Goal: Communication & Community: Answer question/provide support

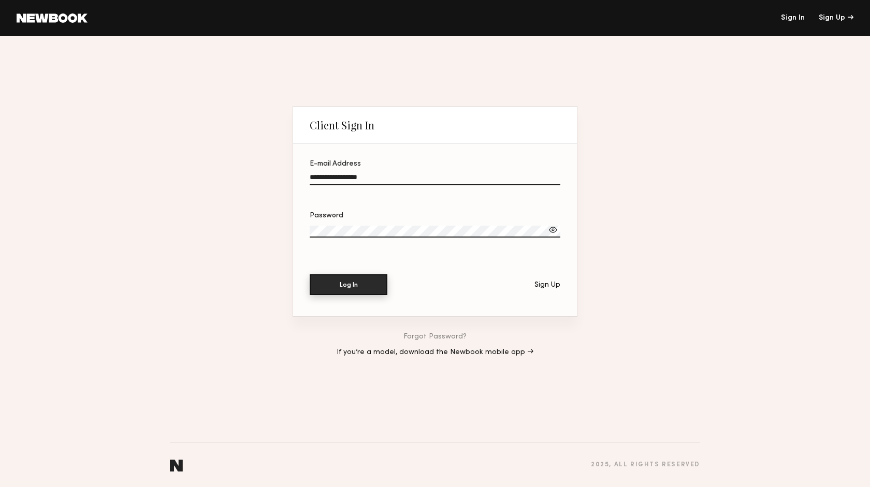
click at [369, 286] on button "Log In" at bounding box center [349, 284] width 78 height 21
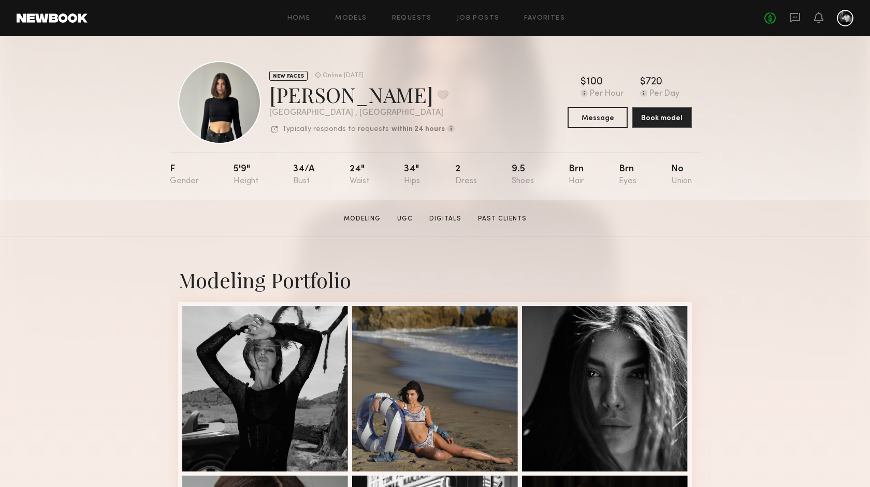
click at [842, 21] on div at bounding box center [844, 18] width 17 height 17
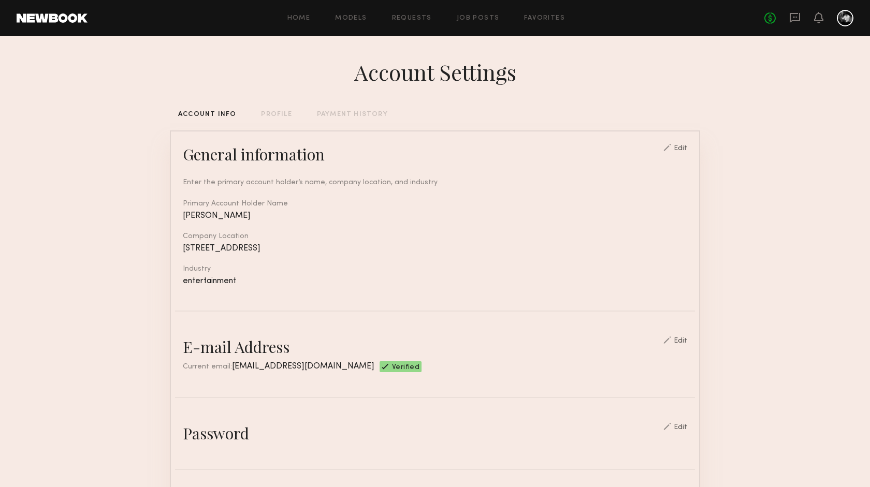
click at [280, 112] on div "PROFILE" at bounding box center [276, 114] width 31 height 7
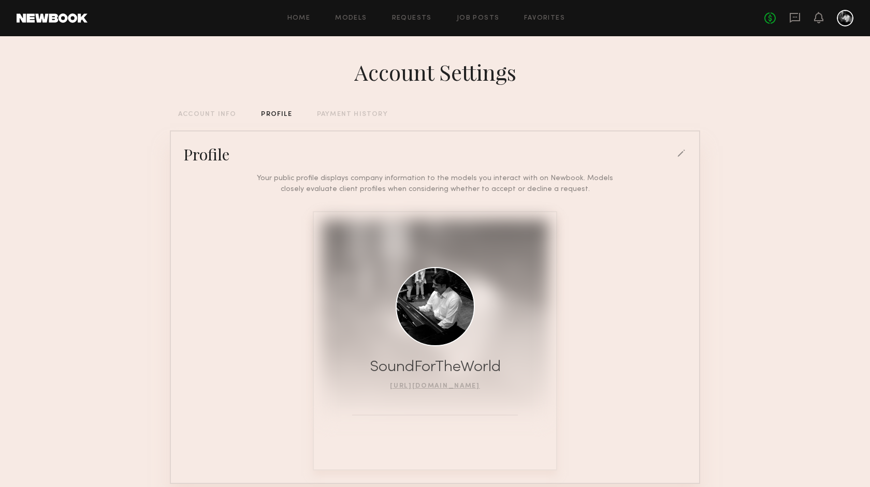
click at [480, 14] on div "Home Models Requests Job Posts Favorites Sign Out No fees up to $5,000" at bounding box center [470, 18] width 766 height 17
click at [479, 15] on link "Job Posts" at bounding box center [478, 18] width 43 height 7
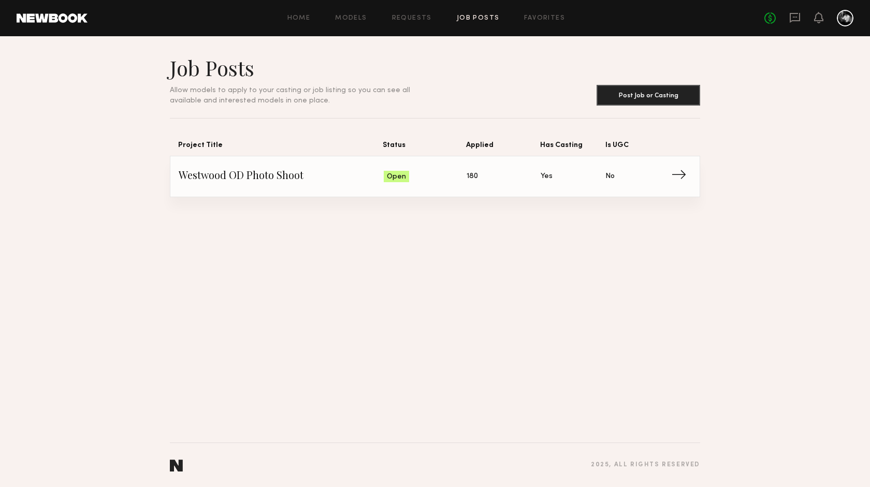
click at [405, 171] on div "Open" at bounding box center [396, 176] width 25 height 11
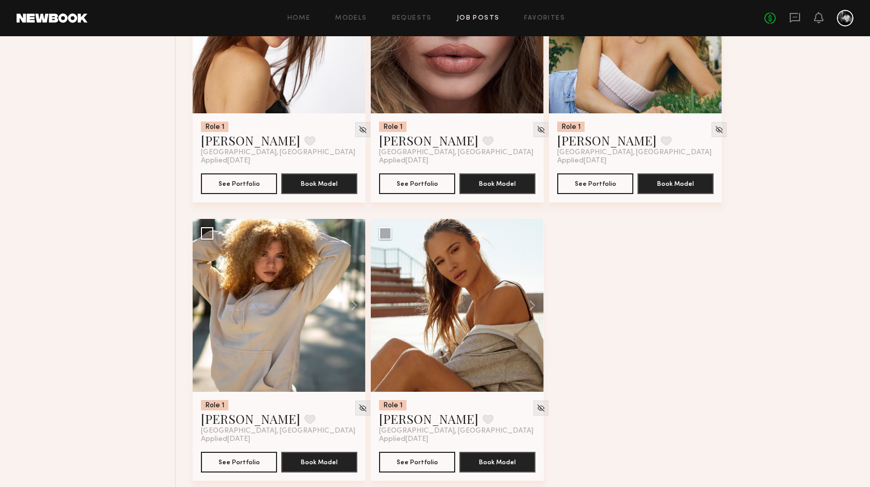
scroll to position [3006, 0]
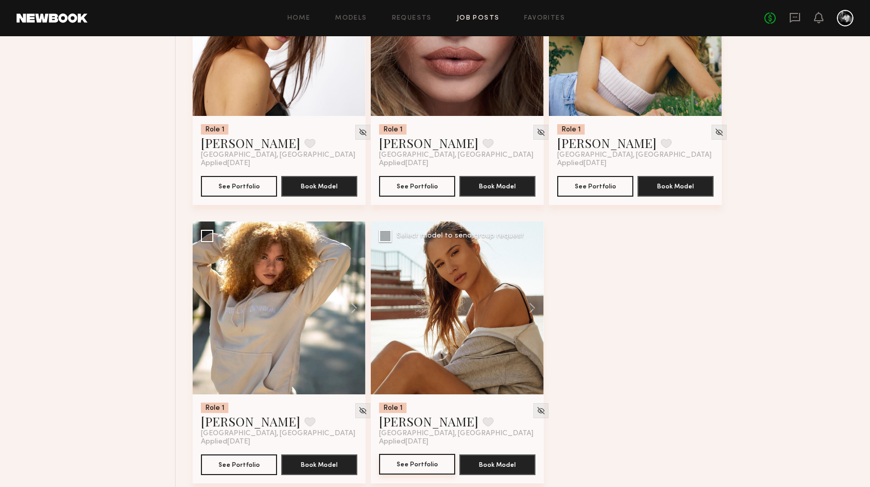
click at [425, 460] on button "See Portfolio" at bounding box center [417, 464] width 76 height 21
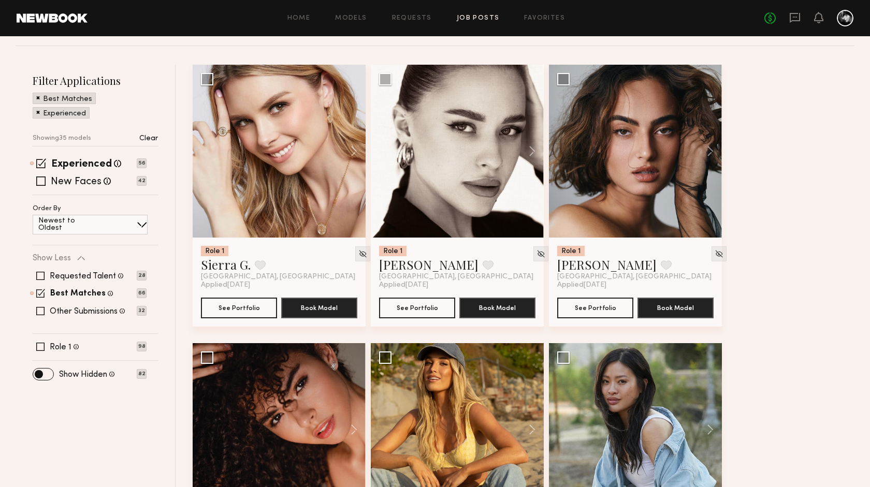
scroll to position [0, 0]
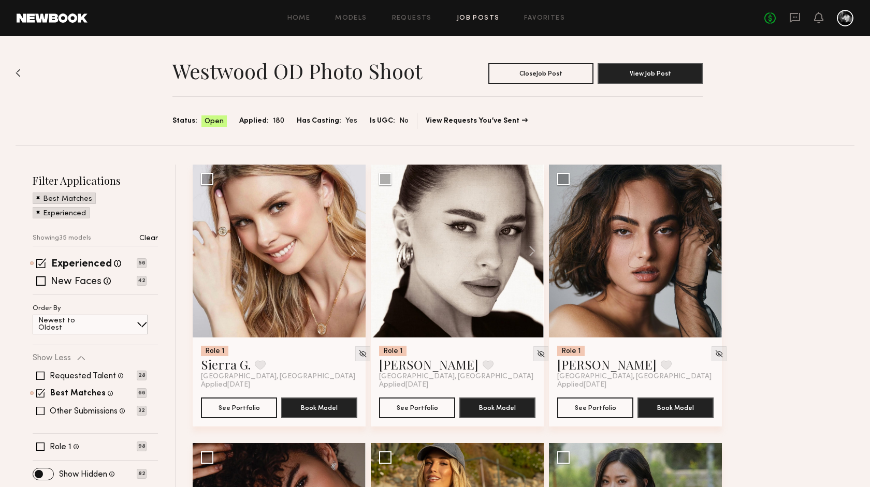
click at [486, 18] on link "Job Posts" at bounding box center [478, 18] width 43 height 7
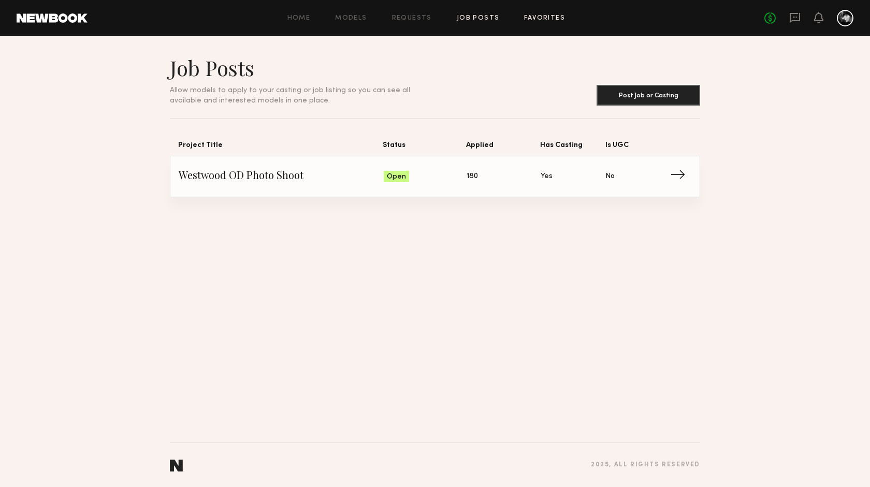
click at [539, 18] on link "Favorites" at bounding box center [544, 18] width 41 height 7
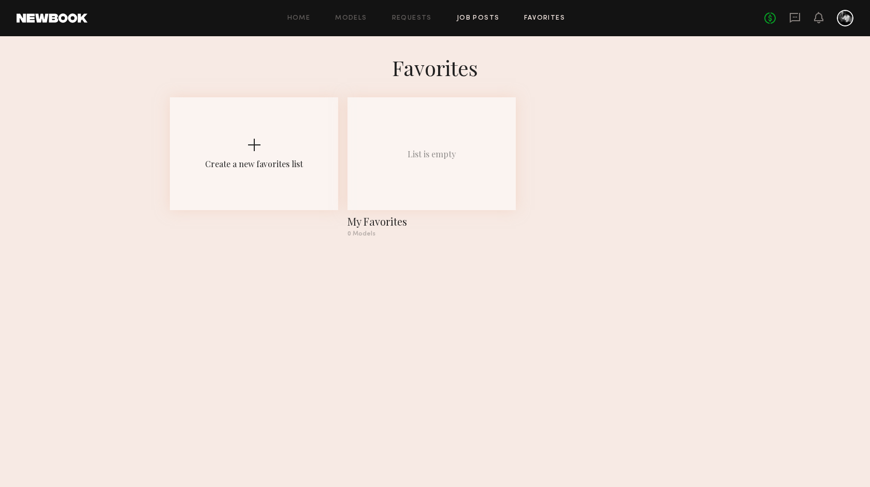
click at [475, 18] on link "Job Posts" at bounding box center [478, 18] width 43 height 7
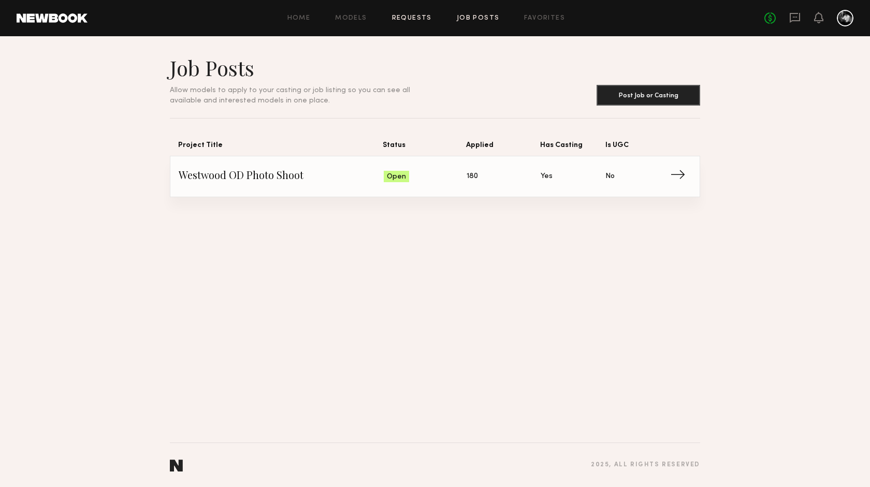
click at [411, 16] on link "Requests" at bounding box center [412, 18] width 40 height 7
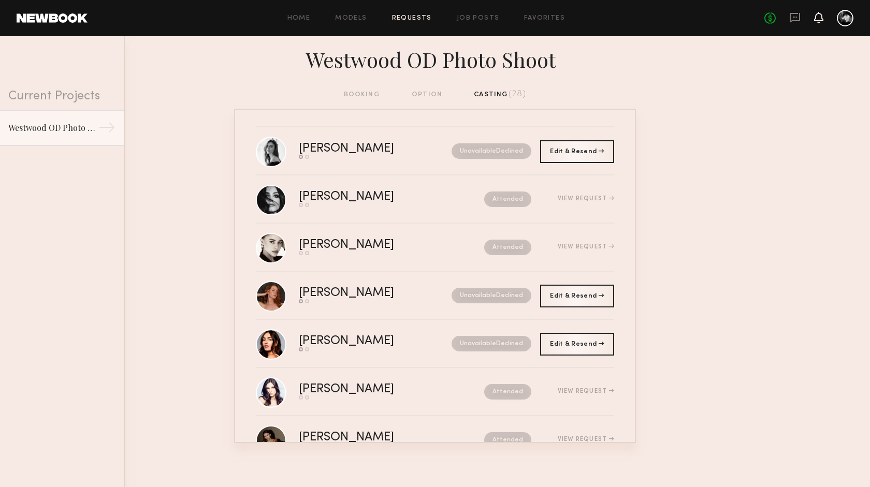
click at [821, 13] on icon at bounding box center [818, 17] width 9 height 11
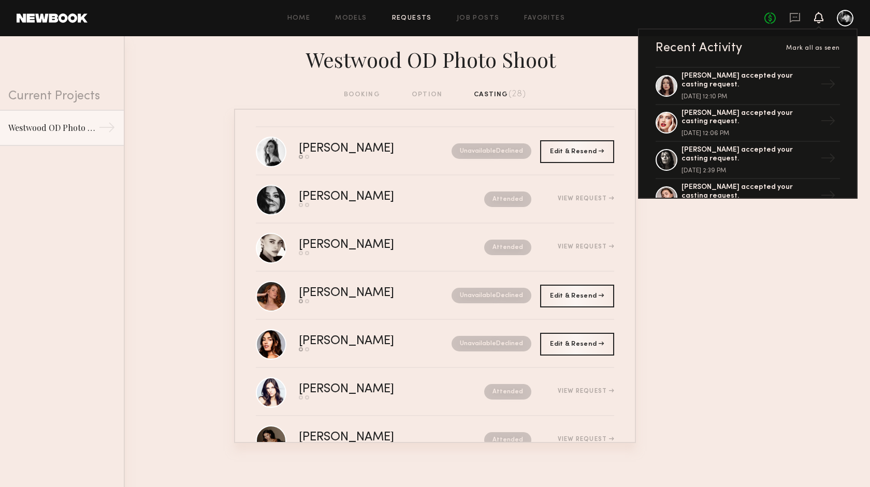
click at [817, 17] on icon at bounding box center [818, 16] width 8 height 7
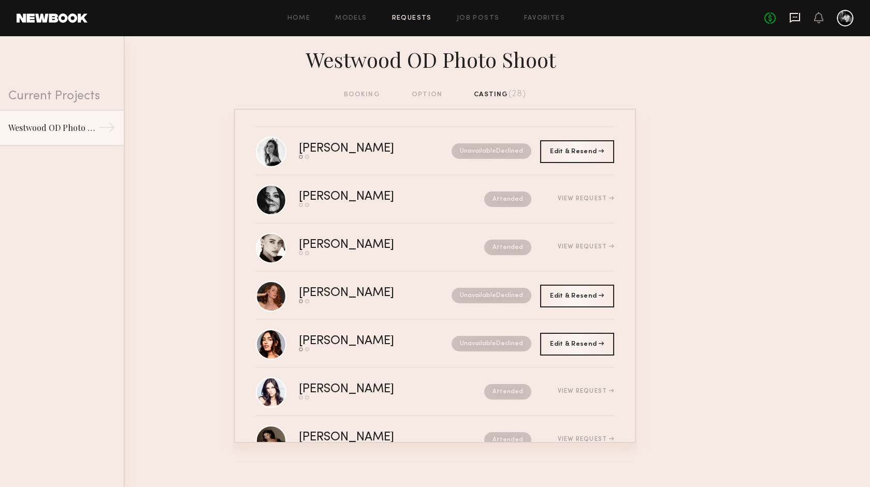
click at [796, 18] on icon at bounding box center [794, 17] width 11 height 11
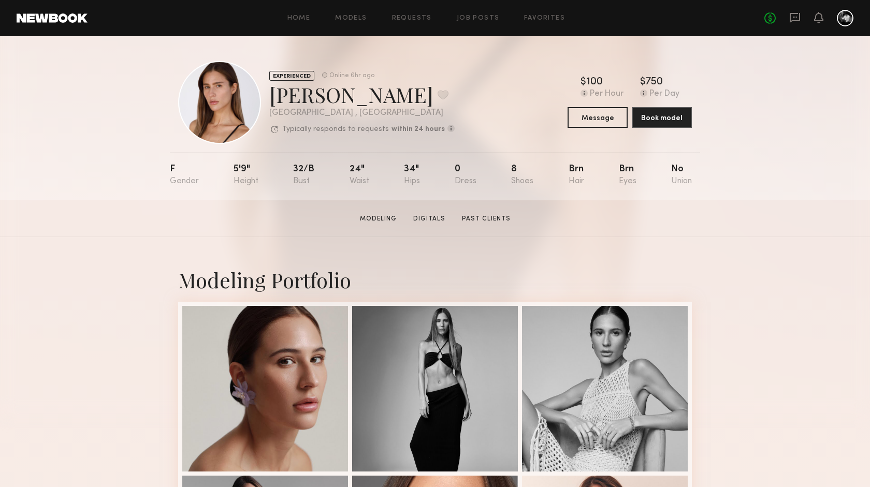
click at [418, 22] on div "Home Models Requests Job Posts Favorites Sign Out No fees up to $5,000" at bounding box center [470, 18] width 766 height 17
click at [415, 14] on div "Home Models Requests Job Posts Favorites Sign Out No fees up to $5,000" at bounding box center [470, 18] width 766 height 17
click at [419, 17] on link "Requests" at bounding box center [412, 18] width 40 height 7
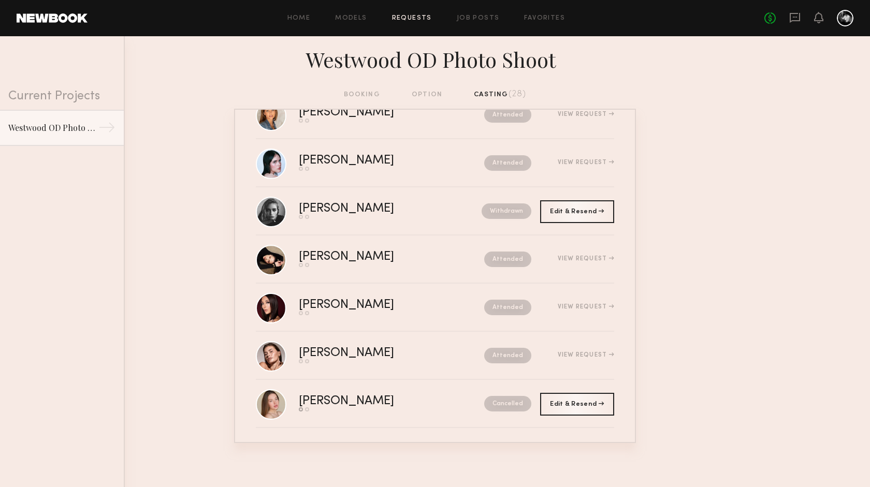
scroll to position [1050, 0]
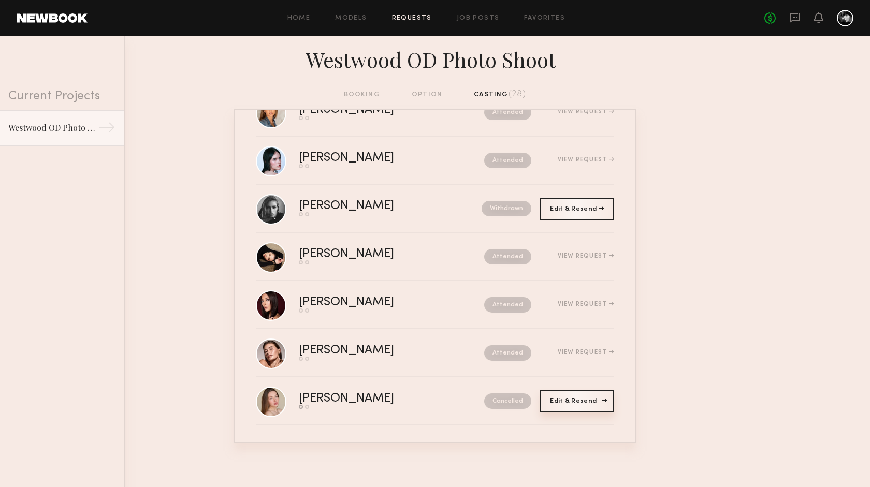
click at [566, 400] on span "Edit & Resend" at bounding box center [577, 401] width 54 height 6
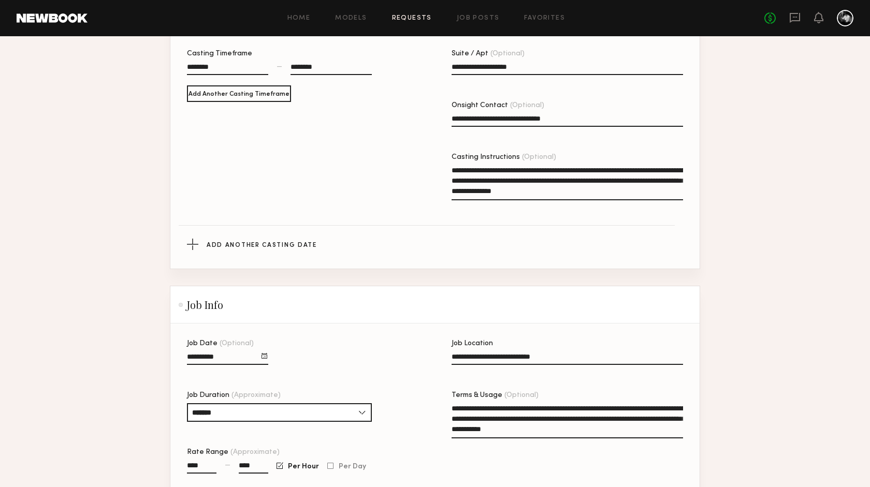
scroll to position [541, 0]
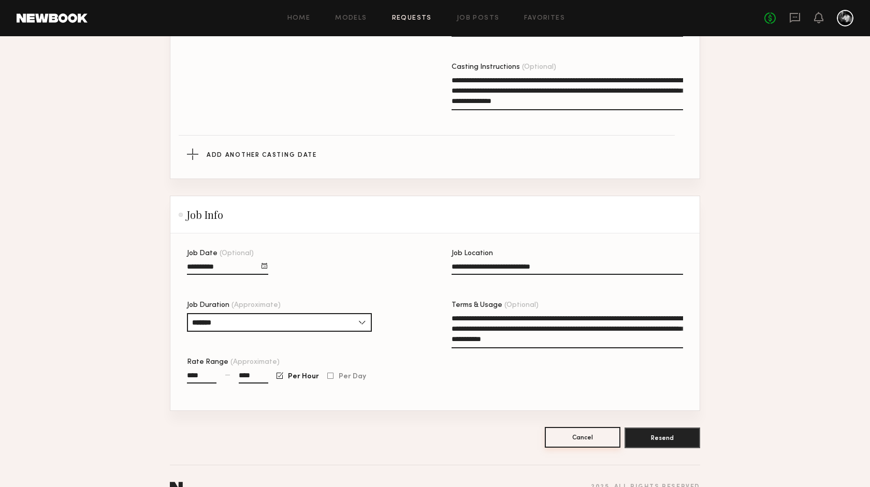
click at [584, 427] on button "Cancel" at bounding box center [583, 437] width 76 height 21
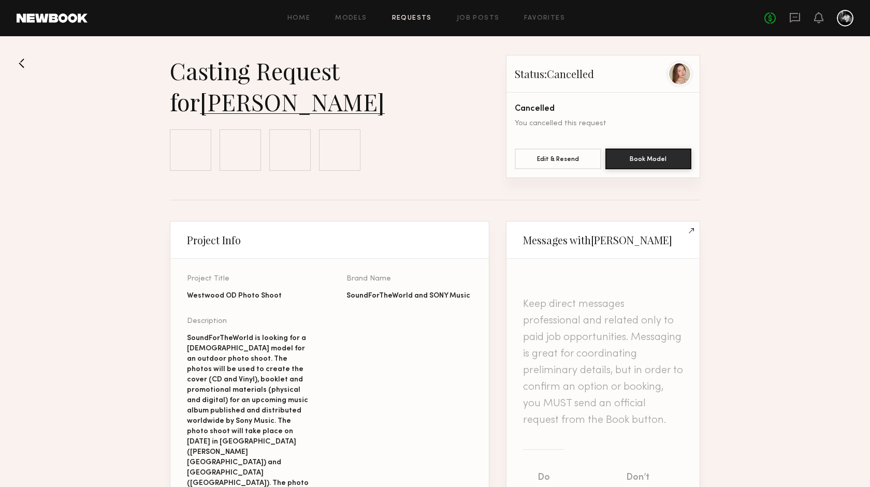
scroll to position [1319, 0]
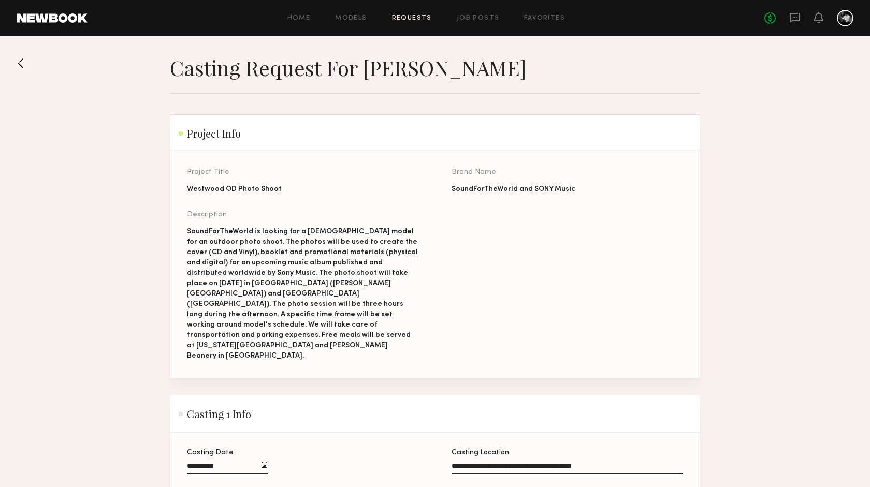
click at [21, 61] on button at bounding box center [25, 63] width 17 height 17
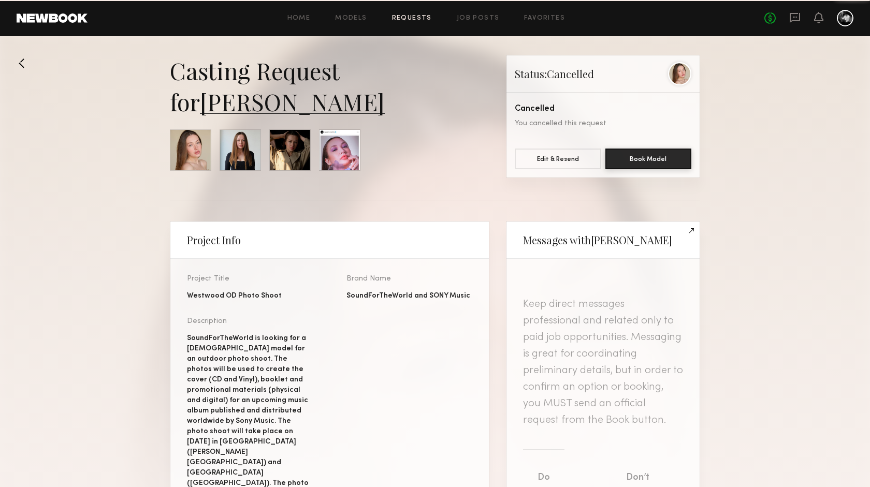
scroll to position [1319, 0]
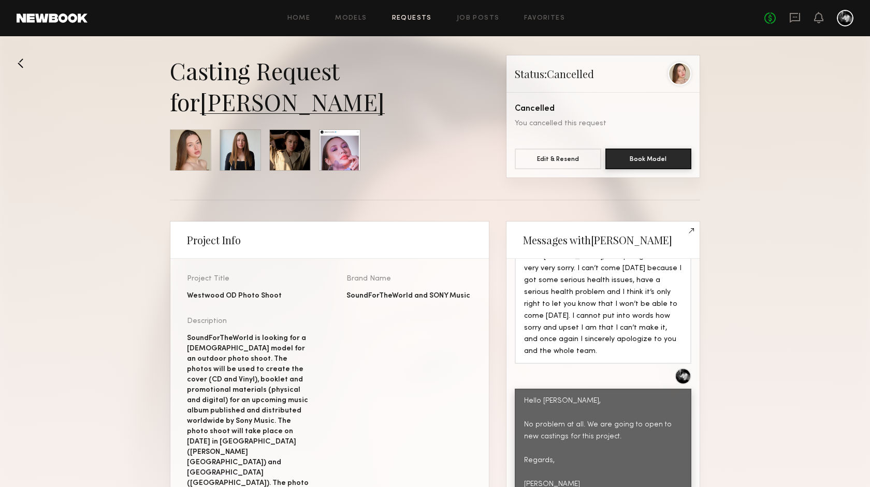
click at [25, 63] on button at bounding box center [25, 63] width 17 height 17
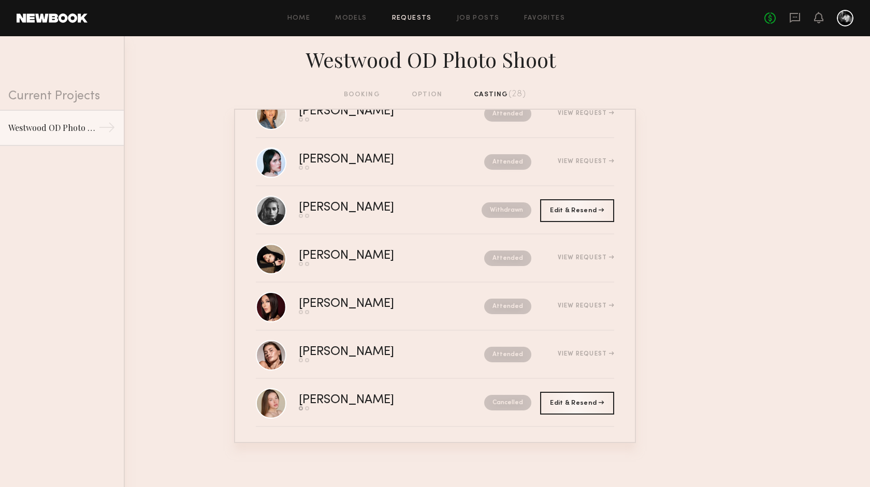
scroll to position [1050, 0]
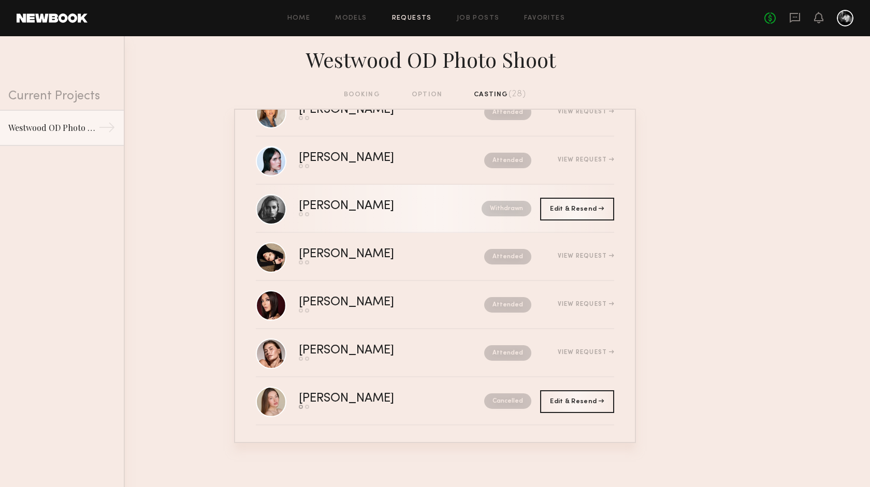
click at [503, 211] on nb-request-status "Withdrawn" at bounding box center [506, 209] width 50 height 16
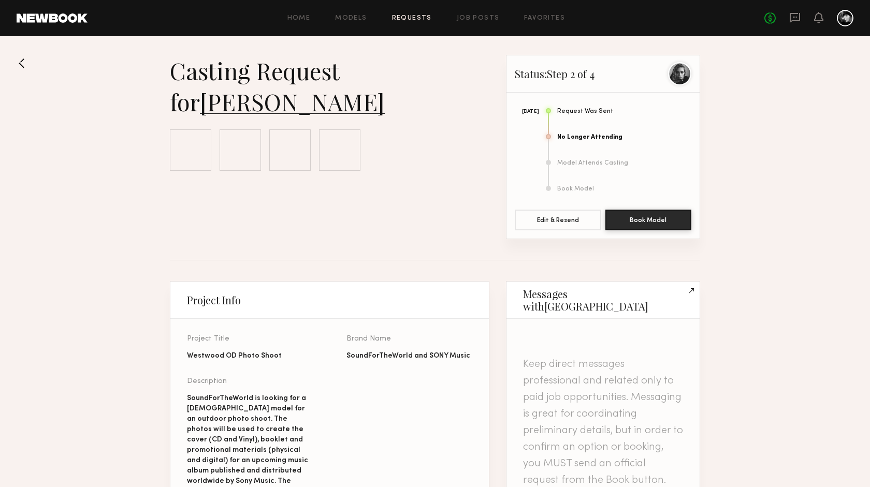
scroll to position [692, 0]
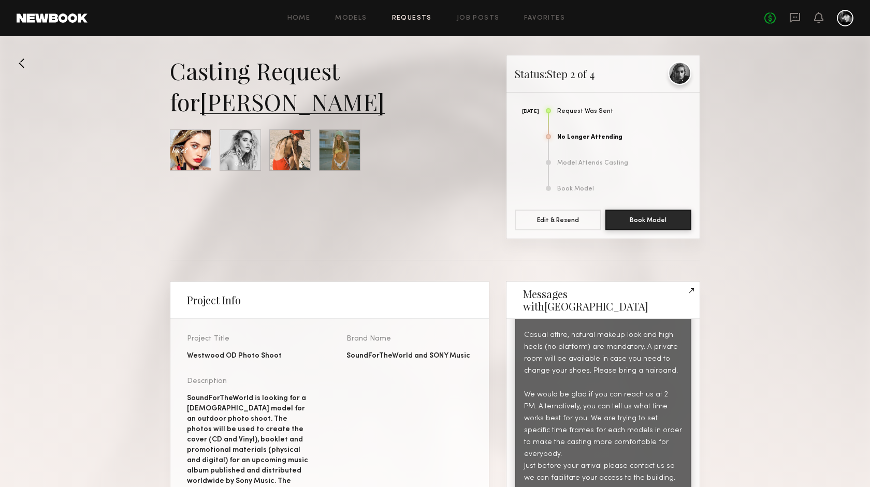
click at [683, 69] on div at bounding box center [679, 73] width 23 height 23
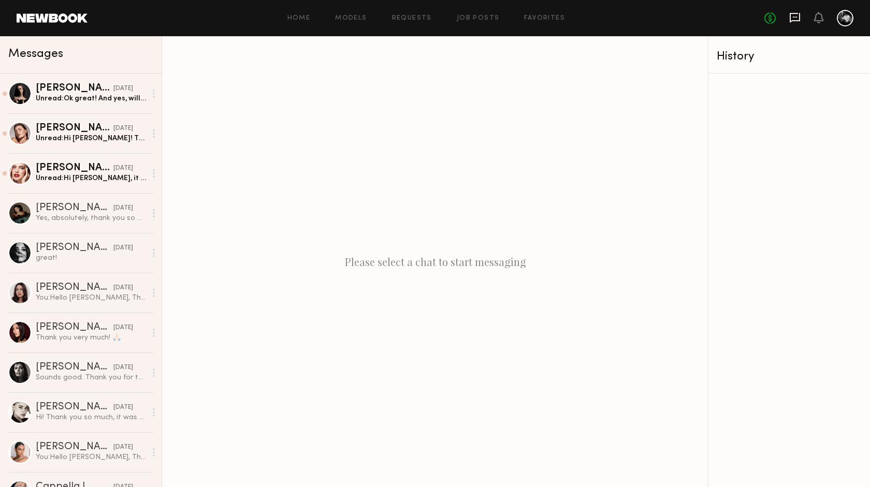
click at [795, 17] on icon at bounding box center [794, 17] width 4 height 1
click at [821, 18] on icon at bounding box center [818, 16] width 8 height 7
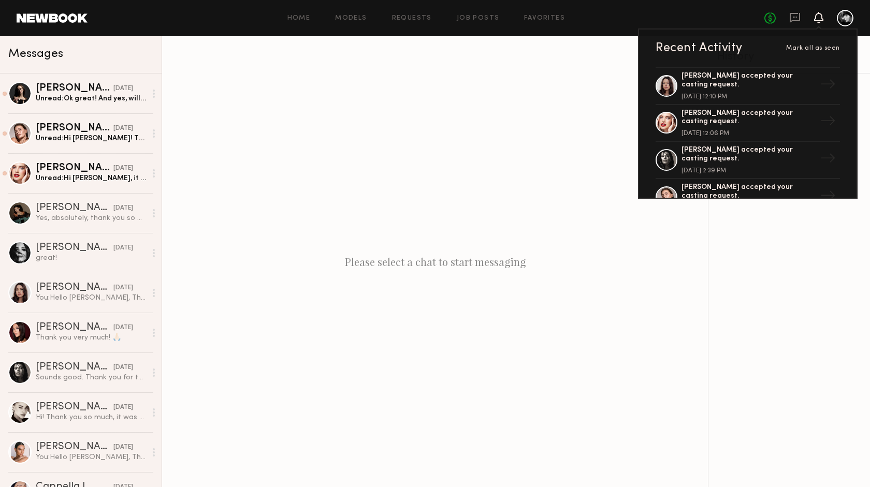
click at [690, 233] on div "Please select a chat to start messaging" at bounding box center [435, 261] width 546 height 451
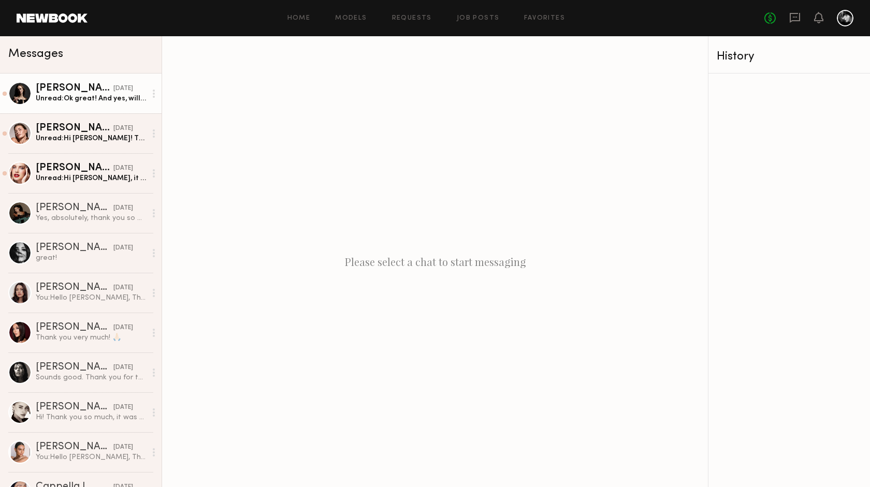
click at [104, 87] on div "[PERSON_NAME]" at bounding box center [75, 88] width 78 height 10
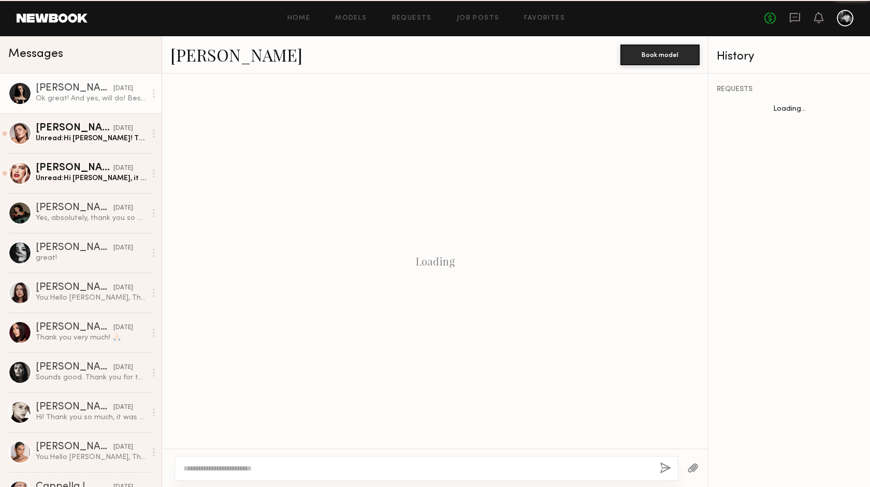
scroll to position [798, 0]
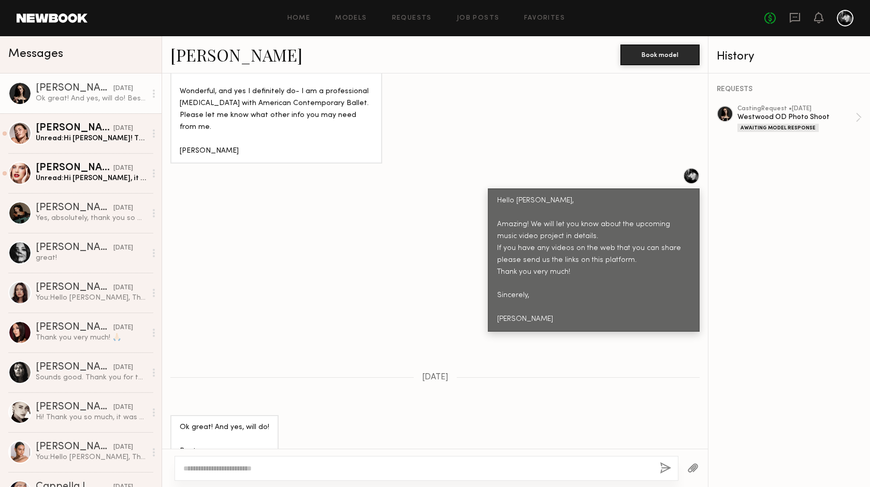
click at [328, 415] on div "Ok great! And yes, will do! Best, [PERSON_NAME]" at bounding box center [435, 445] width 546 height 61
click at [63, 140] on div "Unread: Hi [PERSON_NAME]! Thank you for keeping me updated. Looking forward to …" at bounding box center [91, 139] width 110 height 10
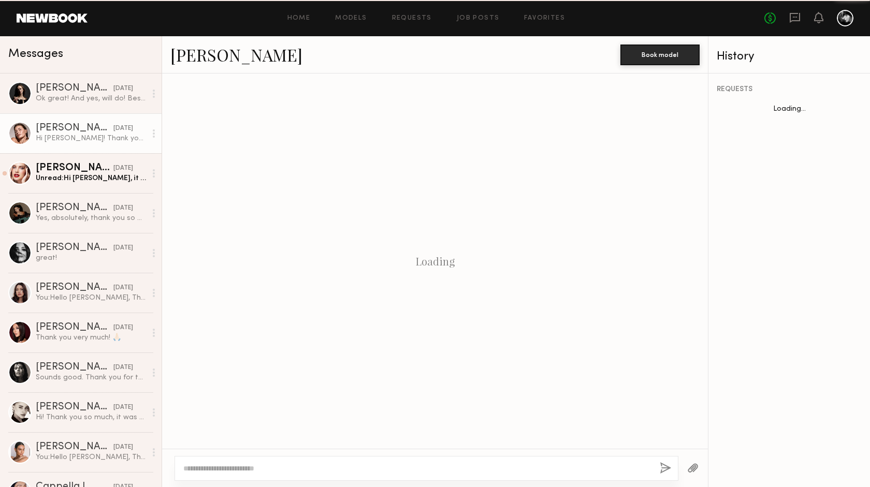
scroll to position [1886, 0]
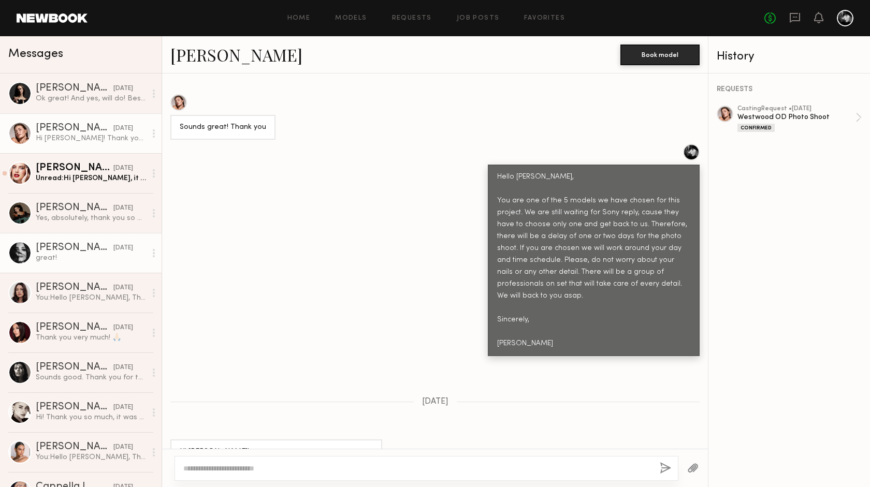
click at [129, 252] on div "[DATE]" at bounding box center [123, 248] width 20 height 10
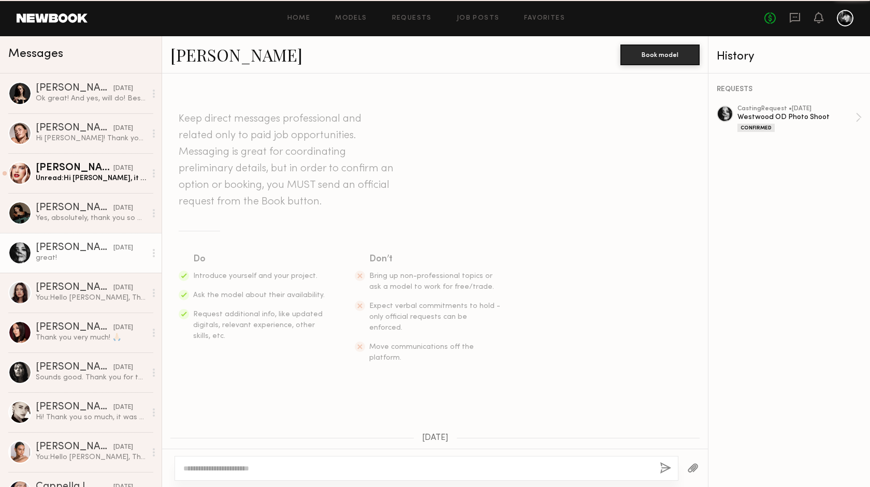
scroll to position [1095, 0]
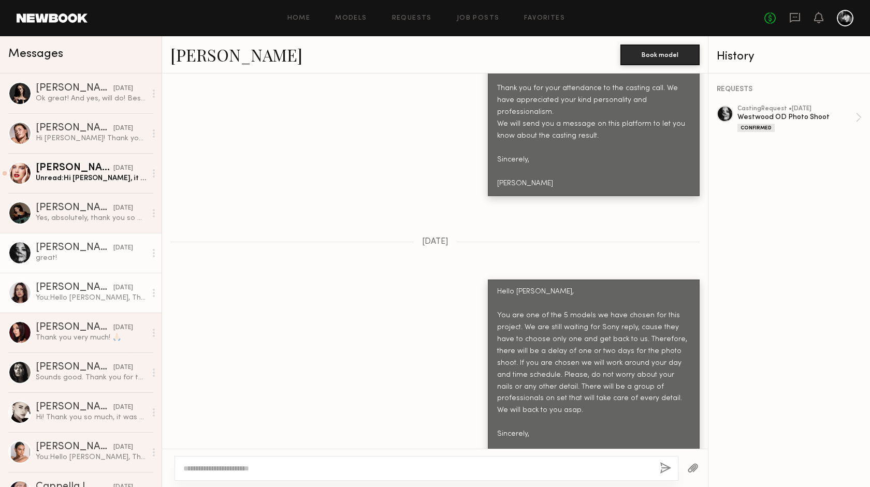
click at [132, 285] on div "[DATE]" at bounding box center [123, 288] width 20 height 10
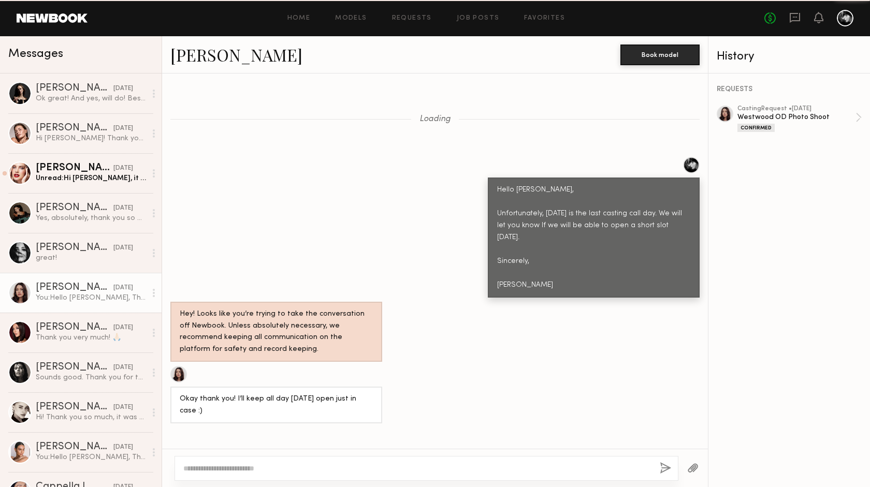
scroll to position [1210, 0]
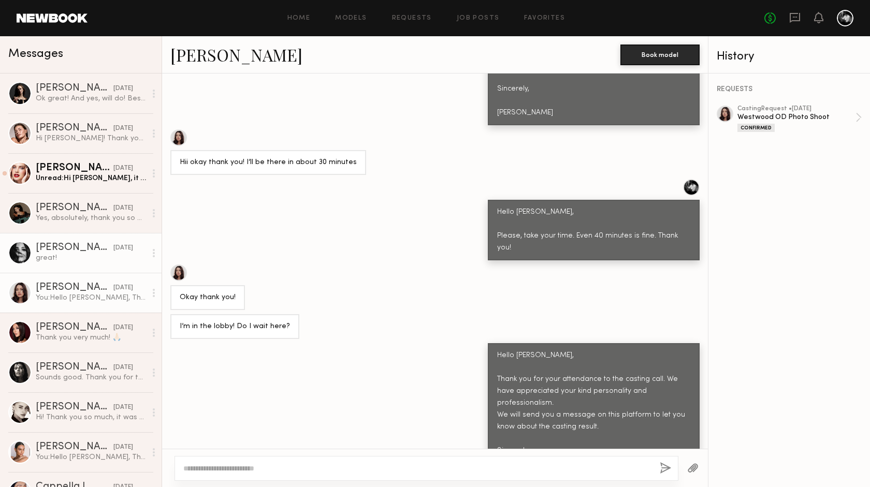
click at [98, 261] on div "great!" at bounding box center [91, 258] width 110 height 10
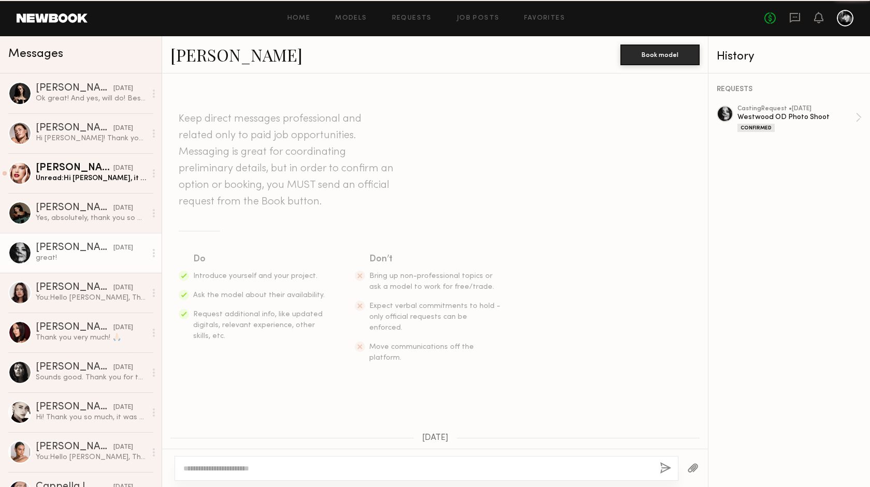
scroll to position [1095, 0]
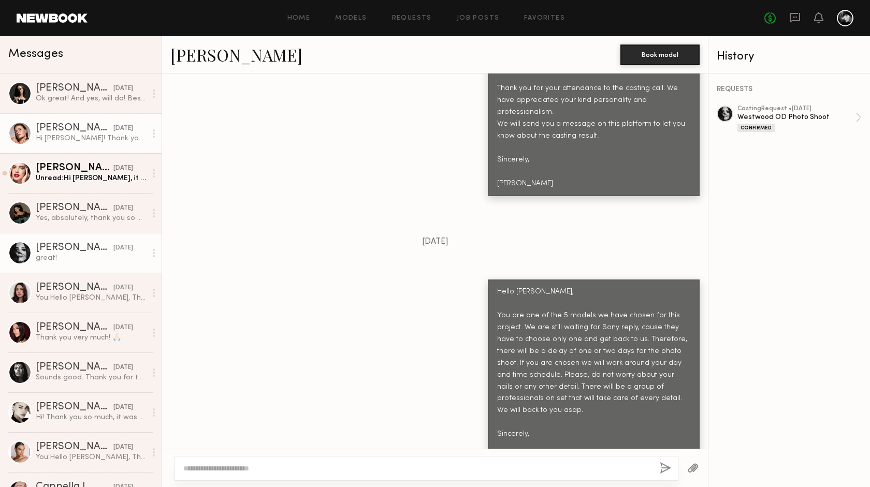
click at [102, 141] on div "Hi [PERSON_NAME]! Thank you for keeping me updated. Looking forward to hearing …" at bounding box center [91, 139] width 110 height 10
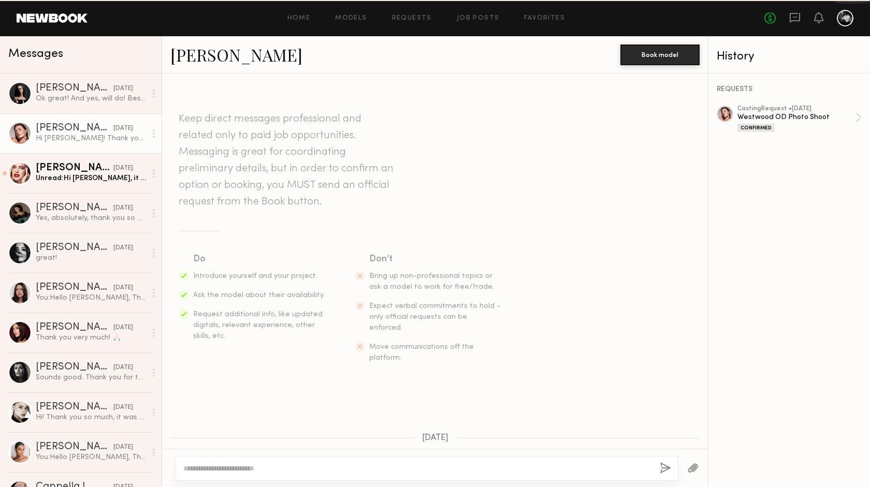
scroll to position [1886, 0]
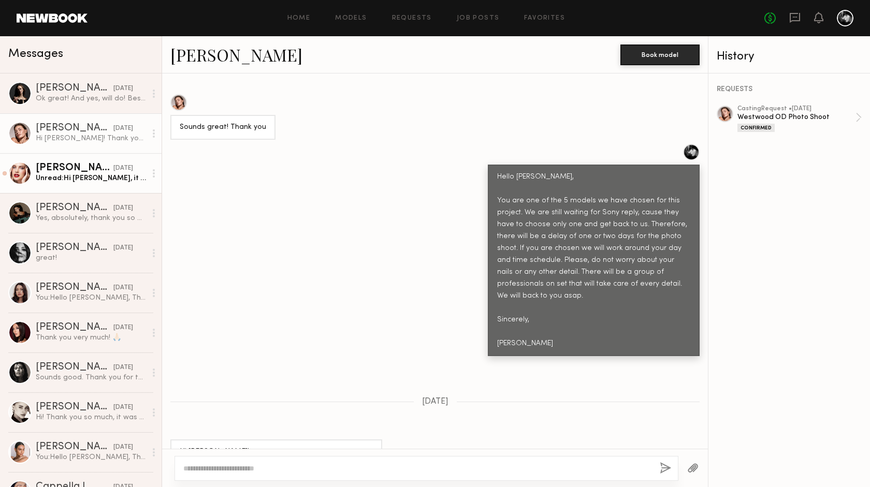
click at [131, 179] on div "Unread: Hi [PERSON_NAME], it was great meeting you! Thank you so much! Best, [P…" at bounding box center [91, 178] width 110 height 10
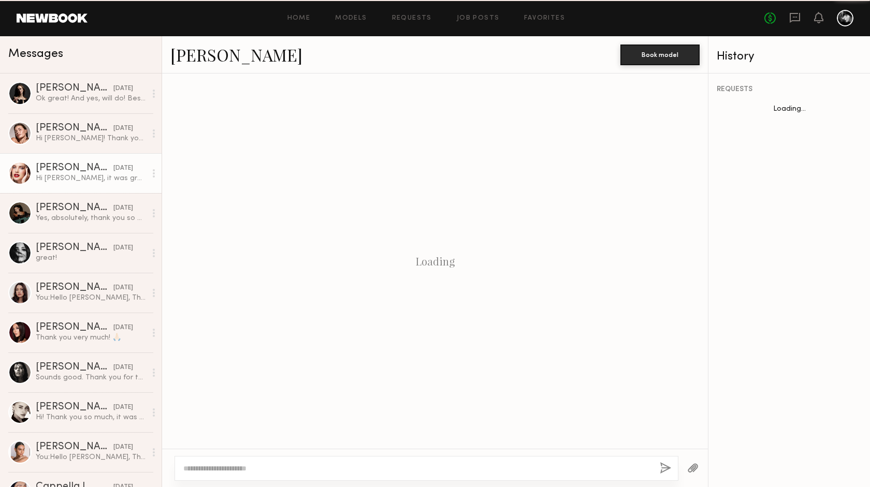
scroll to position [1387, 0]
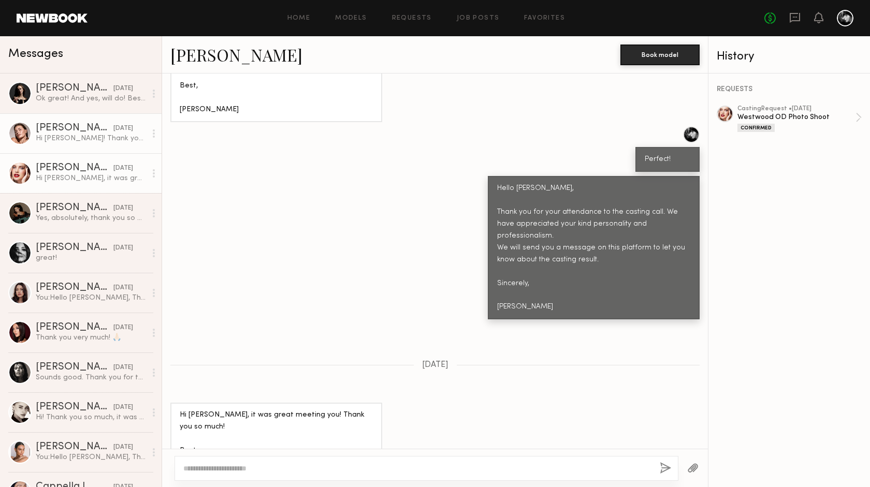
click at [125, 142] on div "Hi [PERSON_NAME]! Thank you for keeping me updated. Looking forward to hearing …" at bounding box center [91, 139] width 110 height 10
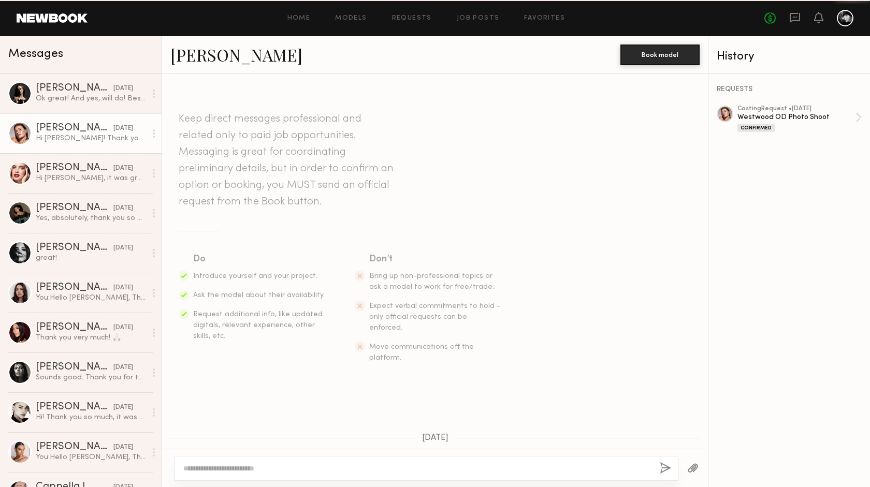
scroll to position [1886, 0]
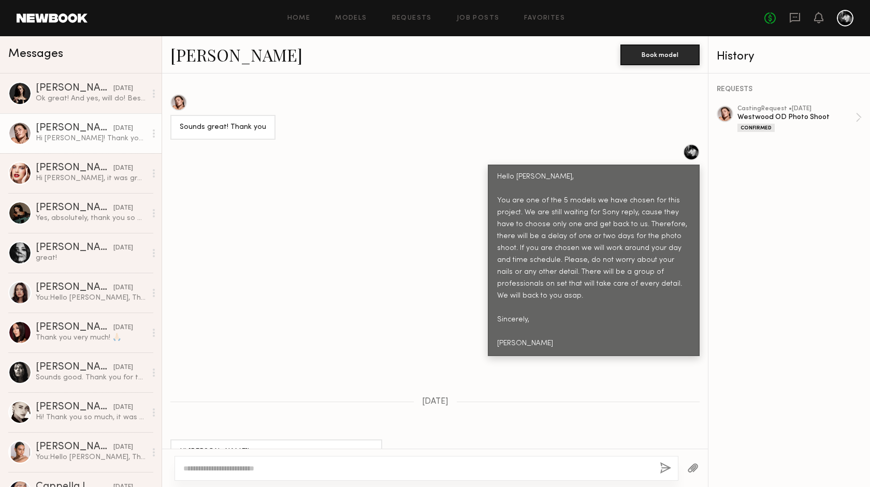
click at [153, 135] on icon at bounding box center [154, 133] width 2 height 8
click at [151, 151] on div "Mark unread" at bounding box center [123, 153] width 75 height 23
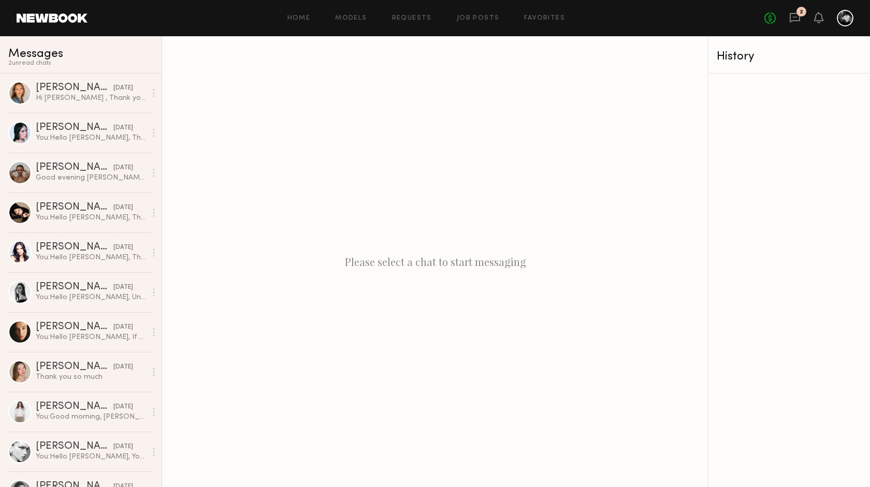
scroll to position [543, 0]
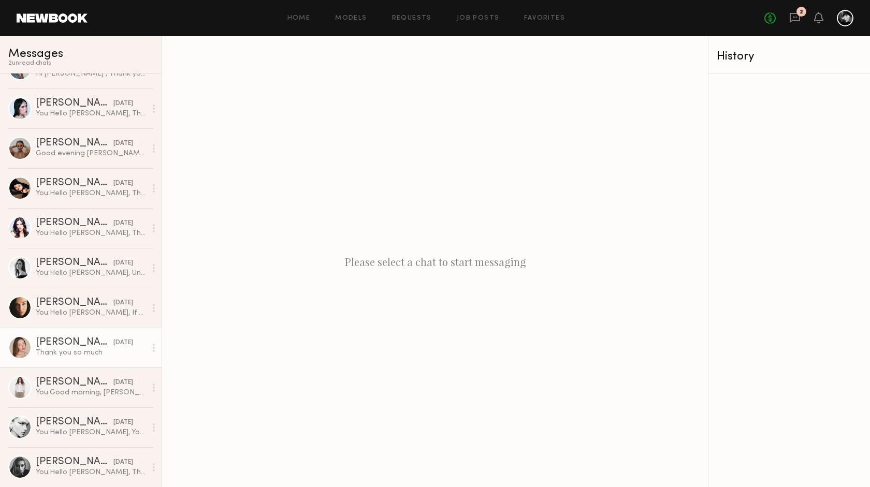
click at [134, 342] on div "[PERSON_NAME] [DATE]" at bounding box center [91, 342] width 110 height 10
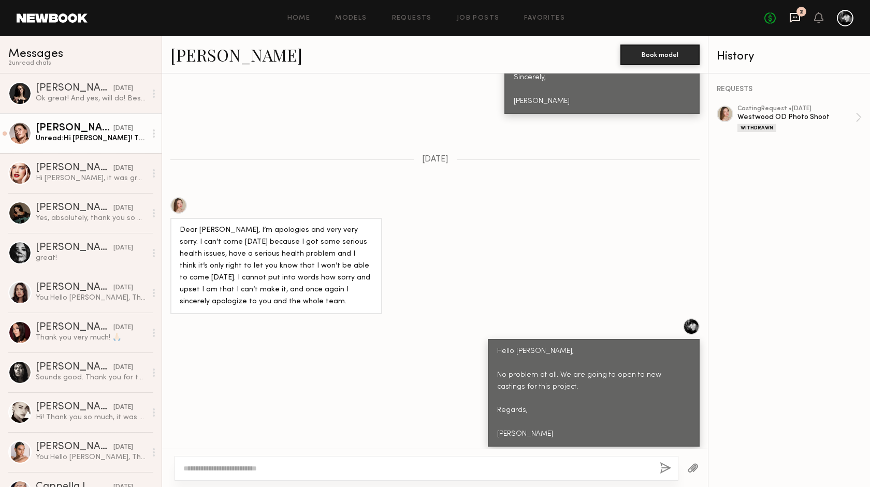
click at [793, 19] on icon at bounding box center [794, 17] width 11 height 11
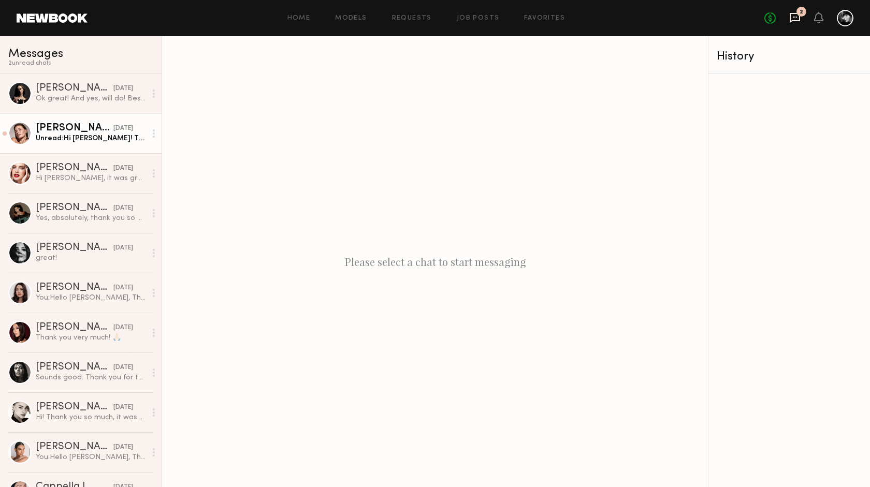
click at [793, 17] on icon at bounding box center [794, 17] width 4 height 1
click at [793, 13] on icon at bounding box center [794, 18] width 10 height 10
click at [795, 14] on icon at bounding box center [794, 17] width 11 height 11
click at [817, 15] on icon at bounding box center [818, 16] width 8 height 7
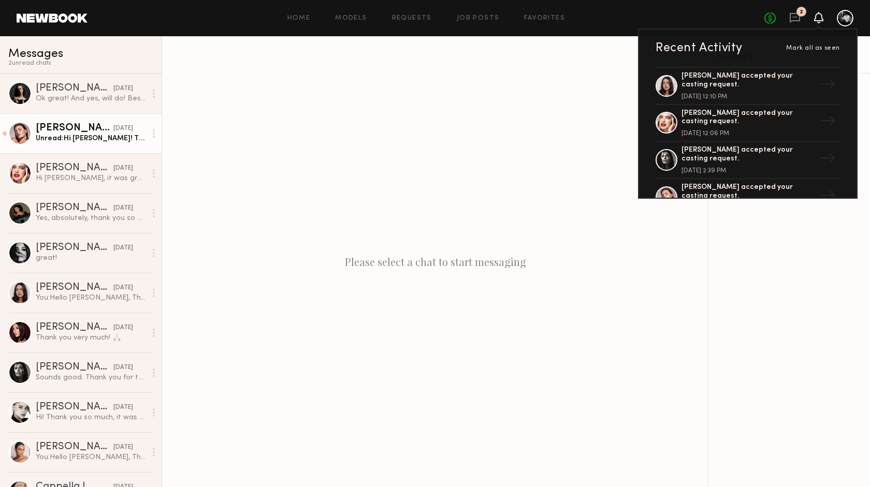
click at [817, 16] on icon at bounding box center [818, 16] width 8 height 7
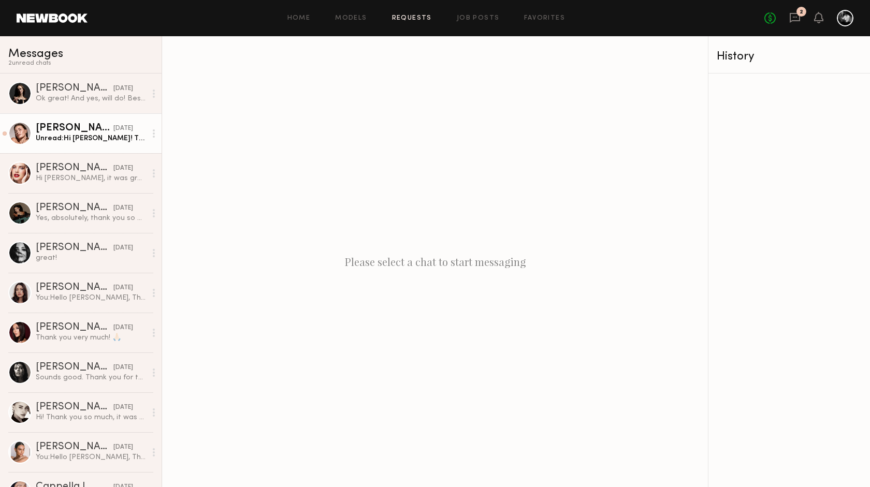
click at [414, 20] on link "Requests" at bounding box center [412, 18] width 40 height 7
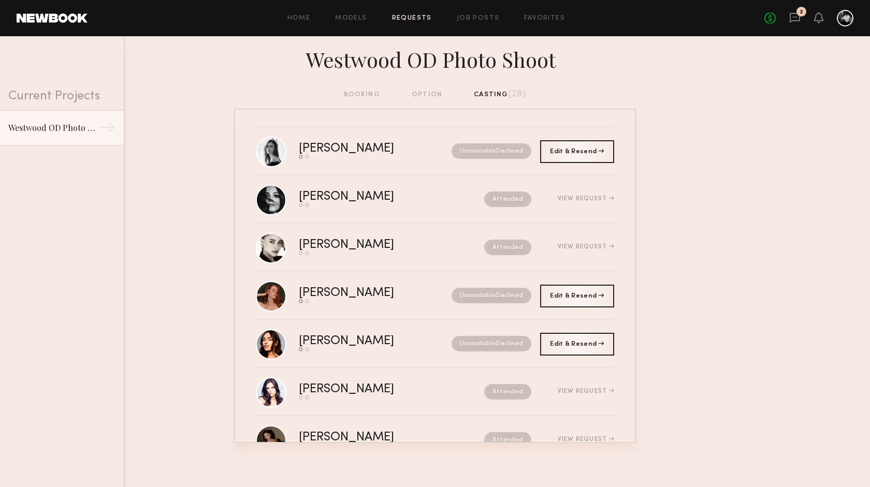
click at [844, 16] on div at bounding box center [844, 18] width 17 height 17
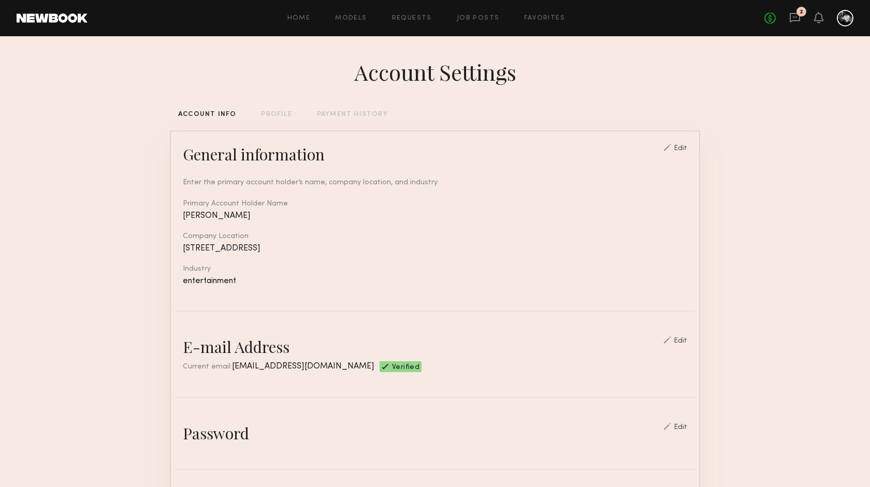
click at [845, 17] on div at bounding box center [844, 18] width 17 height 17
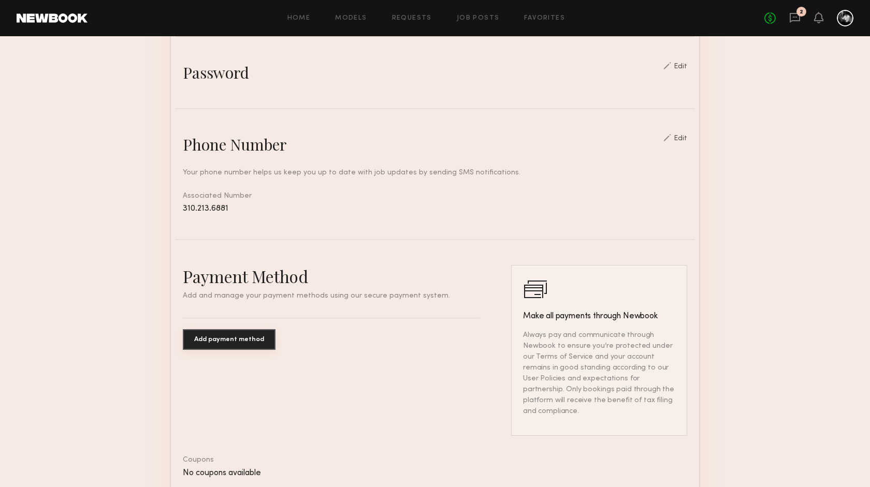
scroll to position [486, 0]
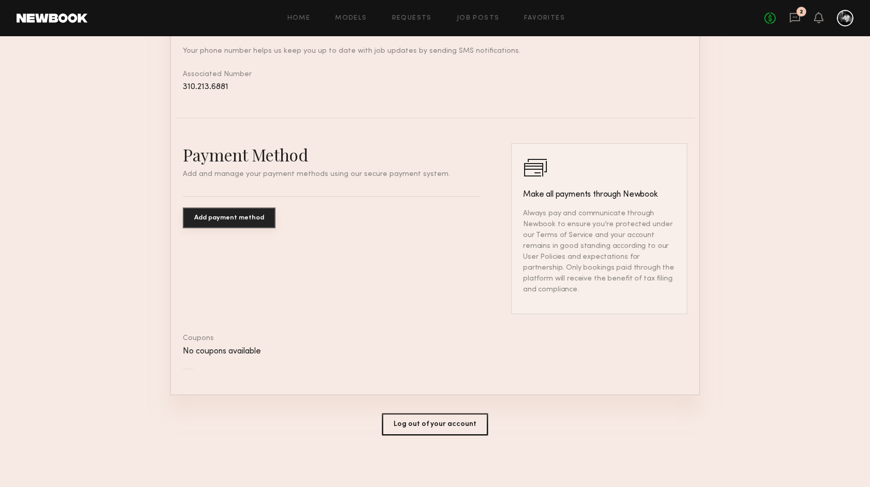
click at [457, 428] on button "Log out of your account" at bounding box center [435, 425] width 106 height 22
